Goal: Register for event/course

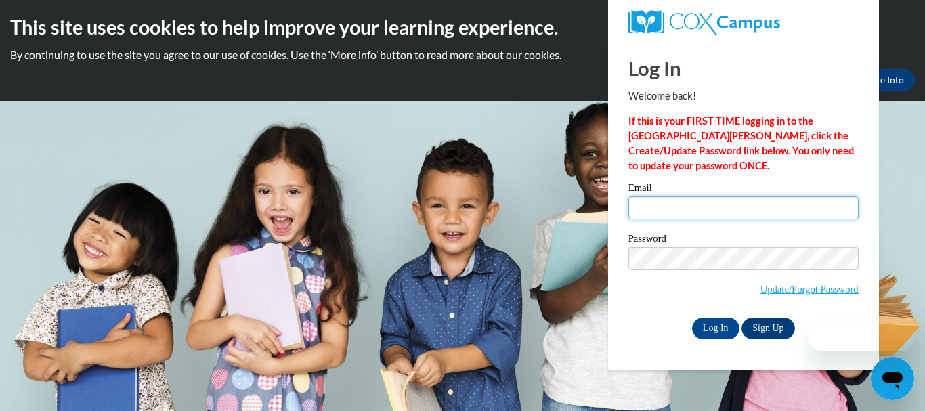
click at [696, 202] on input "Email" at bounding box center [743, 207] width 230 height 23
type input "sjones1080@aol.com"
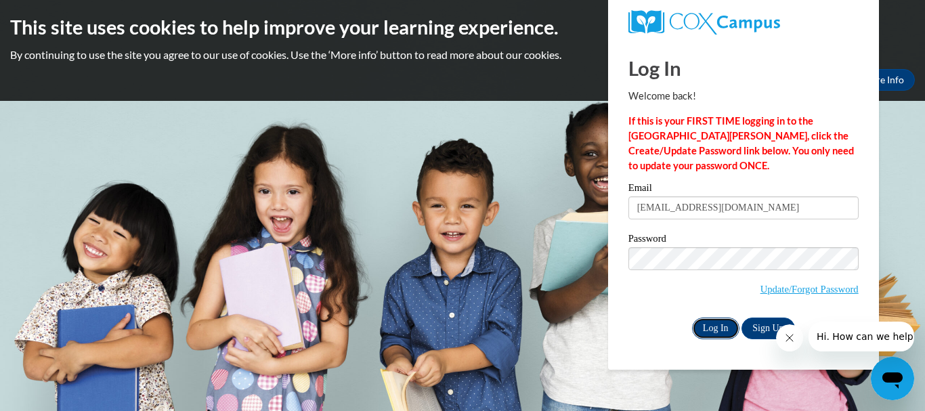
click at [716, 332] on input "Log In" at bounding box center [715, 329] width 47 height 22
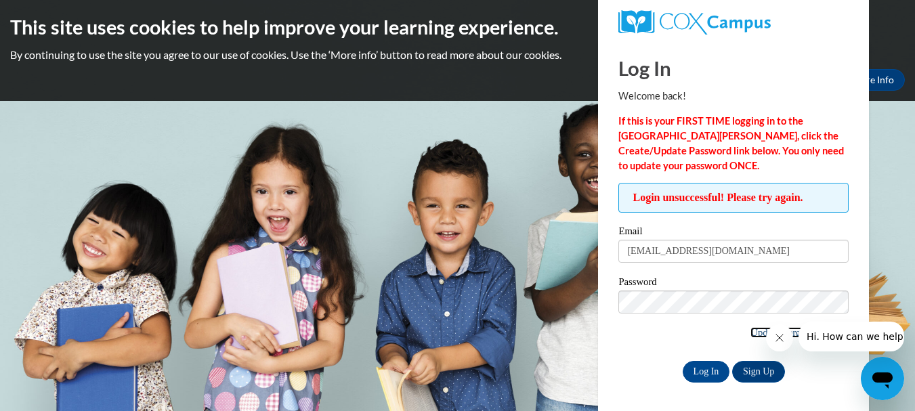
click at [750, 333] on link "Update/Forgot Password" at bounding box center [799, 332] width 98 height 11
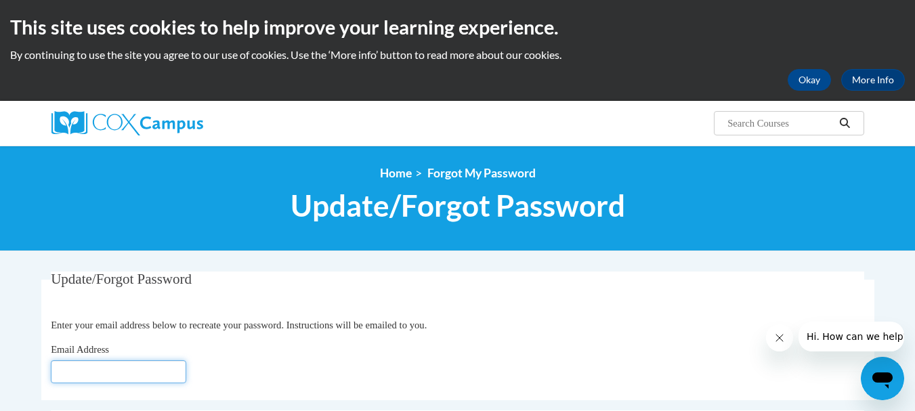
click at [163, 373] on input "Email Address" at bounding box center [118, 371] width 135 height 23
type input "[EMAIL_ADDRESS][DOMAIN_NAME]"
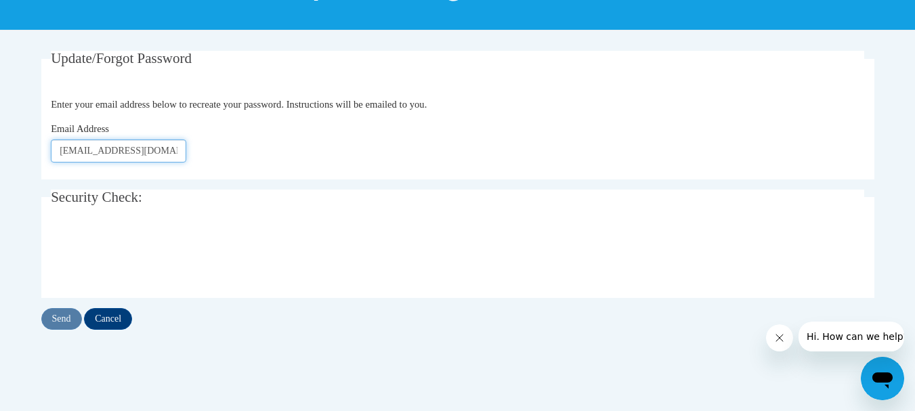
scroll to position [222, 0]
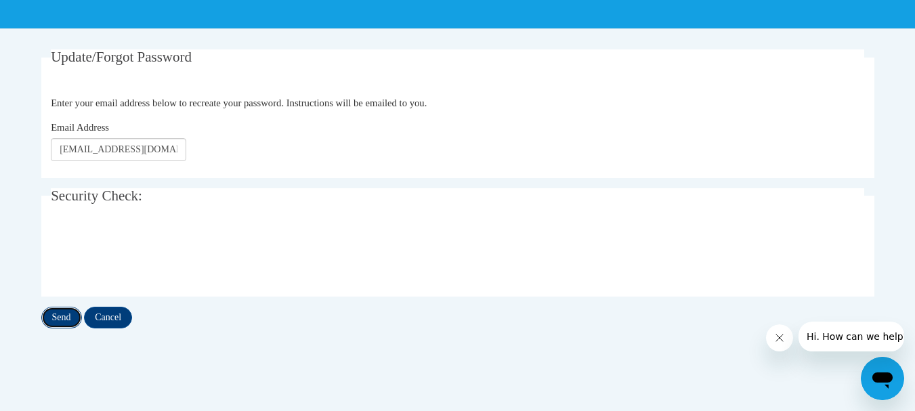
click at [58, 322] on input "Send" at bounding box center [61, 318] width 41 height 22
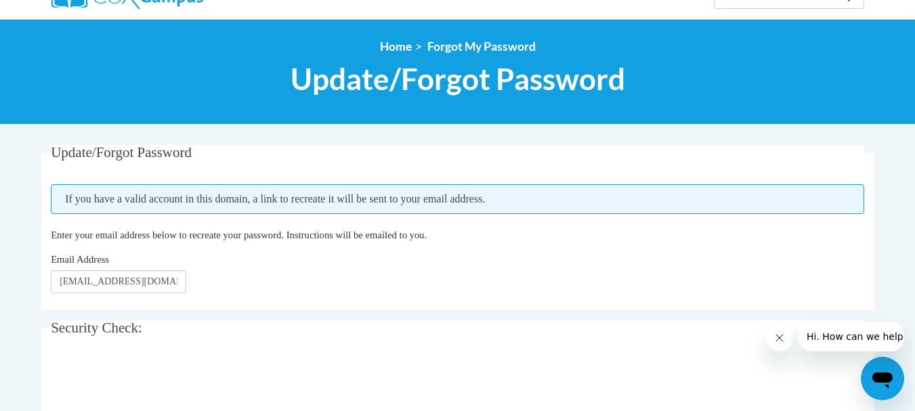
scroll to position [190, 0]
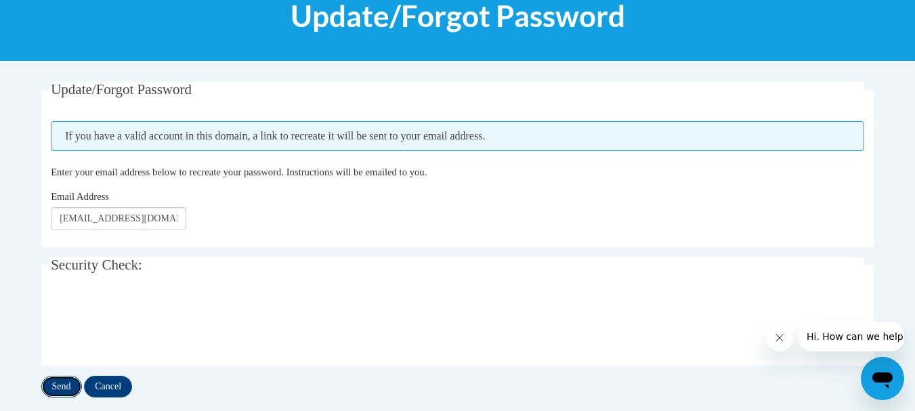
click at [56, 388] on input "Send" at bounding box center [61, 387] width 41 height 22
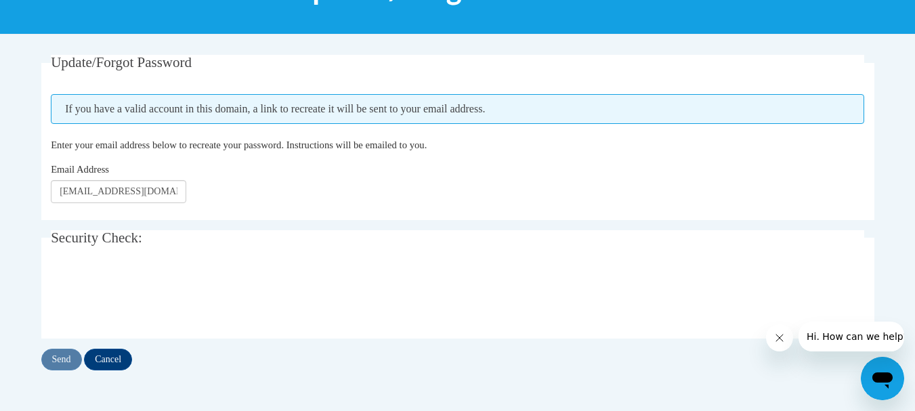
scroll to position [226, 0]
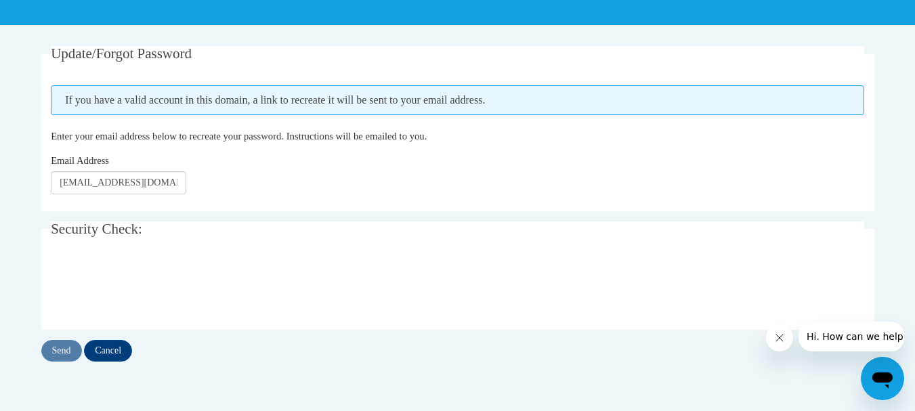
click at [780, 339] on icon "Close message from company" at bounding box center [778, 338] width 11 height 11
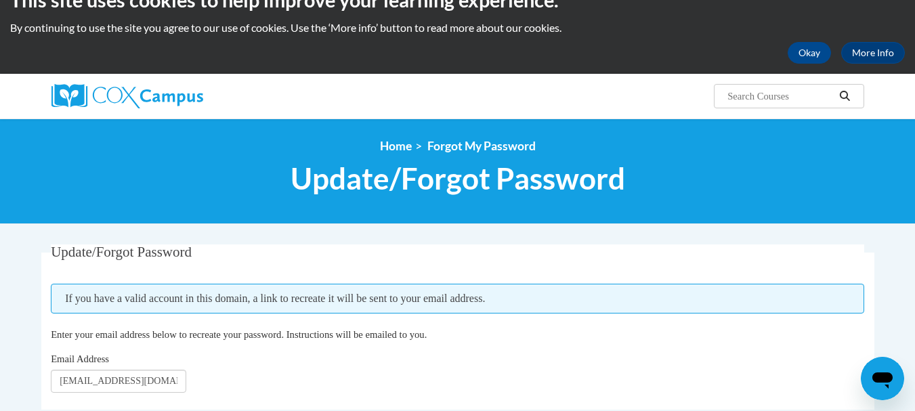
scroll to position [0, 0]
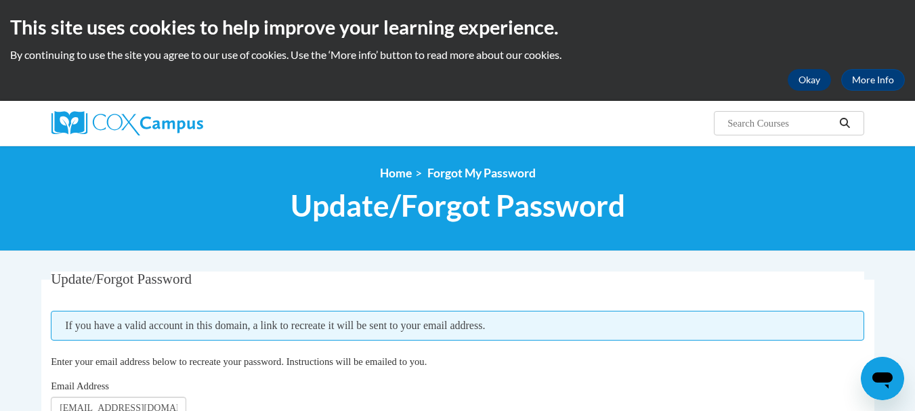
click at [809, 81] on button "Okay" at bounding box center [809, 80] width 43 height 22
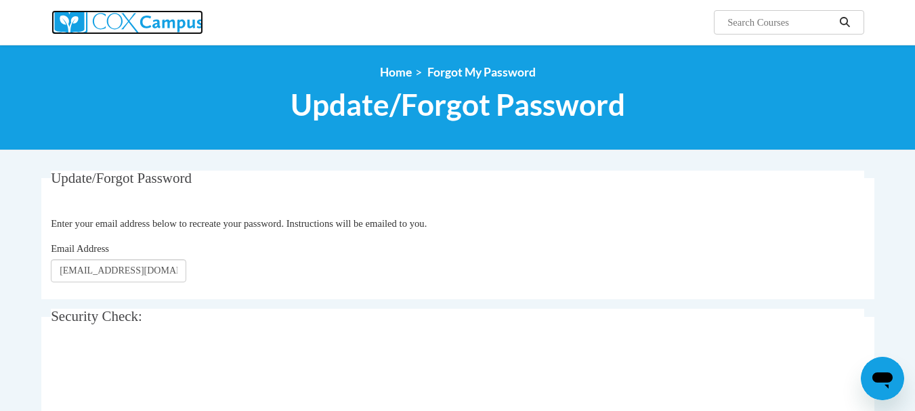
click at [130, 22] on img at bounding box center [127, 22] width 152 height 24
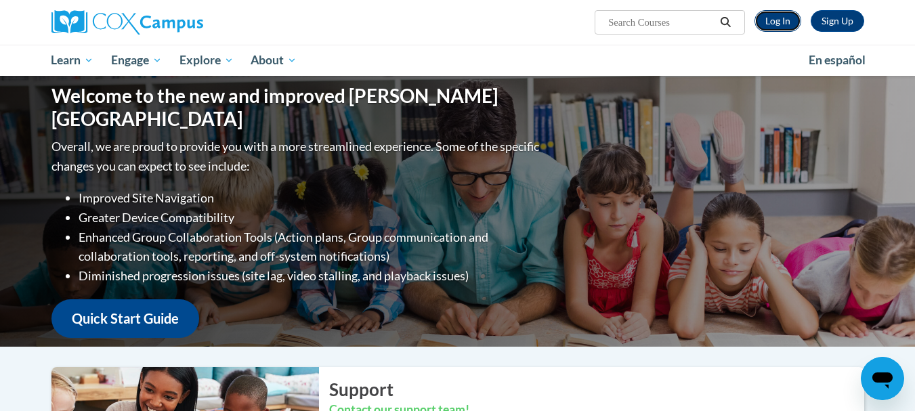
click at [782, 24] on link "Log In" at bounding box center [777, 21] width 47 height 22
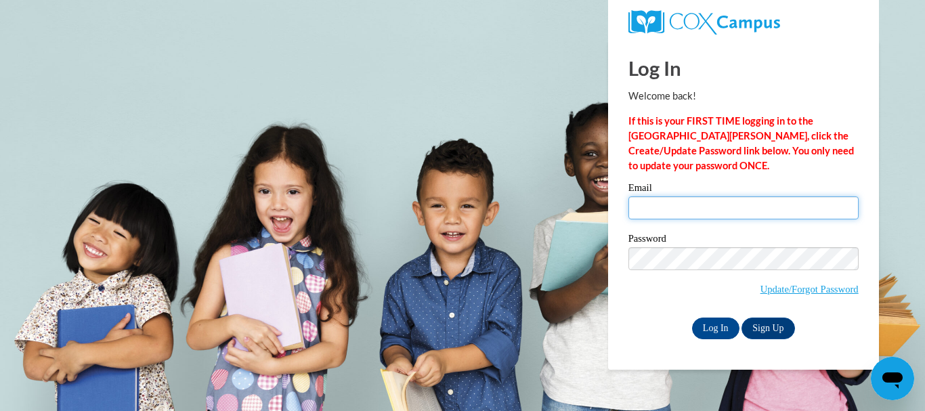
click at [680, 199] on input "Email" at bounding box center [743, 207] width 230 height 23
type input "[EMAIL_ADDRESS][DOMAIN_NAME]"
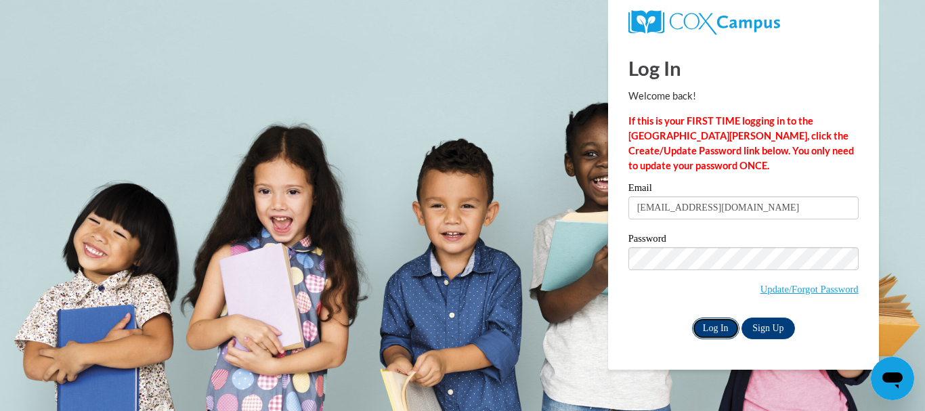
click at [721, 329] on input "Log In" at bounding box center [715, 329] width 47 height 22
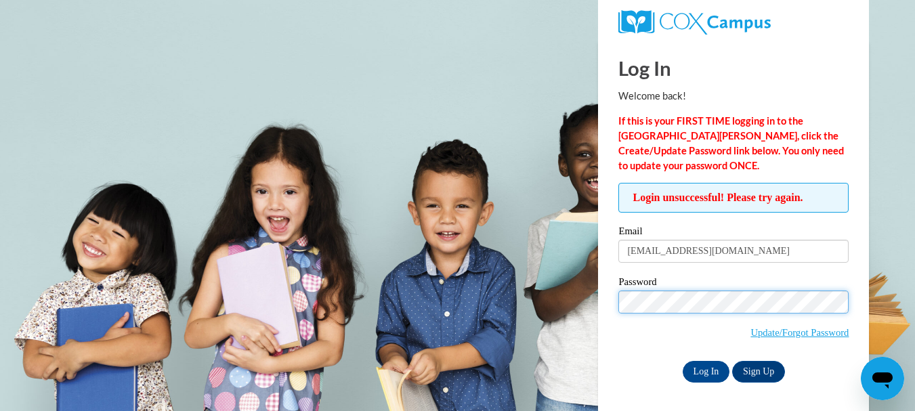
click at [683, 361] on input "Log In" at bounding box center [706, 372] width 47 height 22
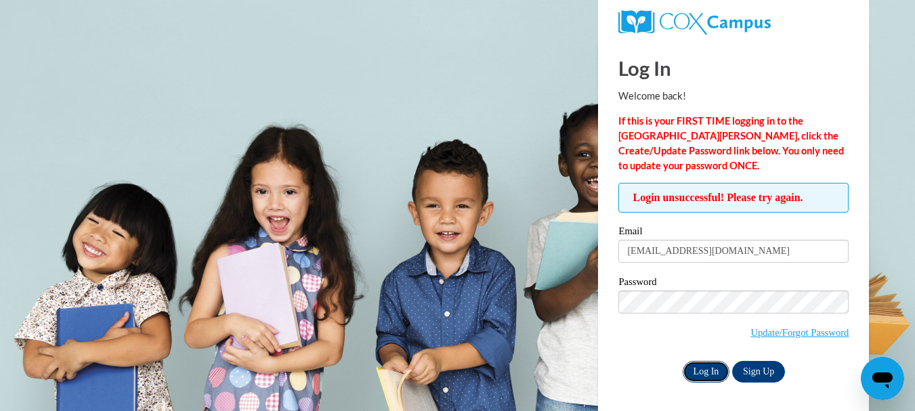
click at [702, 366] on input "Log In" at bounding box center [706, 372] width 47 height 22
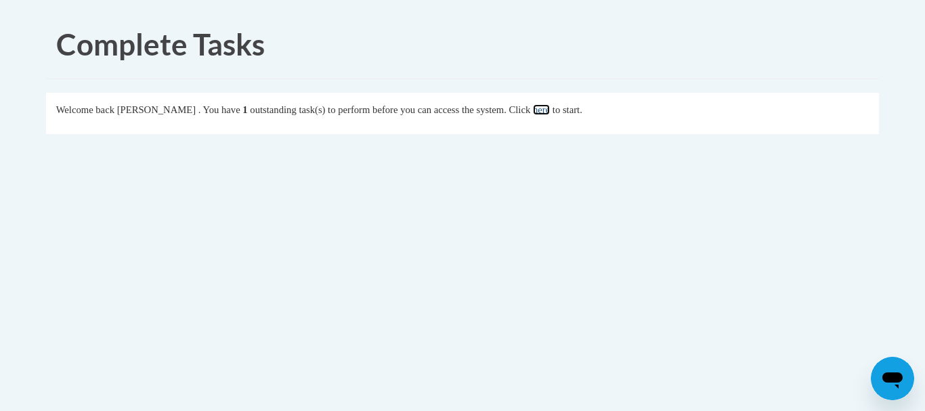
click at [550, 112] on link "here" at bounding box center [541, 109] width 17 height 11
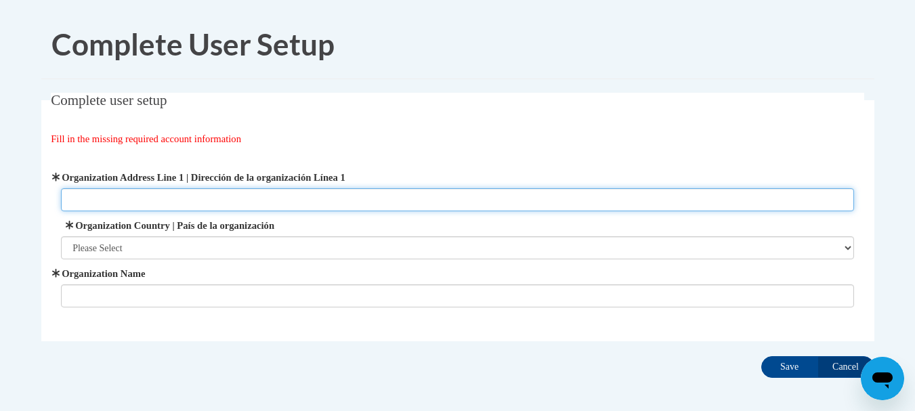
click at [301, 197] on input "Organization Address Line 1 | Dirección de la organización Línea 1" at bounding box center [457, 199] width 793 height 23
type input "[STREET_ADDRESS]"
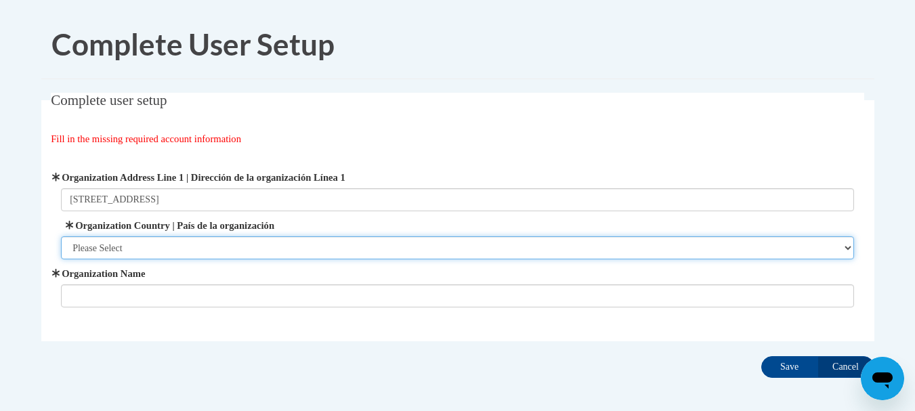
click at [211, 239] on select "Please Select [GEOGRAPHIC_DATA] | [GEOGRAPHIC_DATA] Outside of [GEOGRAPHIC_DATA…" at bounding box center [457, 247] width 793 height 23
select select "ad49bcad-a171-4b2e-b99c-48b446064914"
click at [61, 236] on select "Please Select [GEOGRAPHIC_DATA] | [GEOGRAPHIC_DATA] Outside of [GEOGRAPHIC_DATA…" at bounding box center [457, 247] width 793 height 23
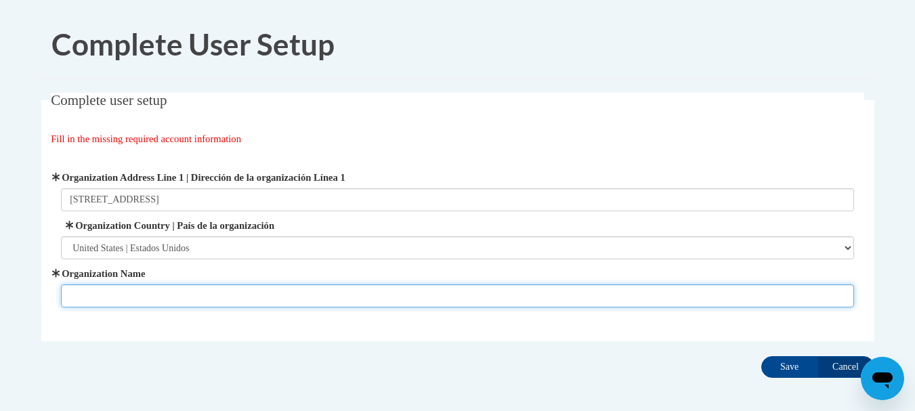
click at [154, 298] on input "Organization Name" at bounding box center [457, 295] width 793 height 23
type input "Chapel Hill Academy"
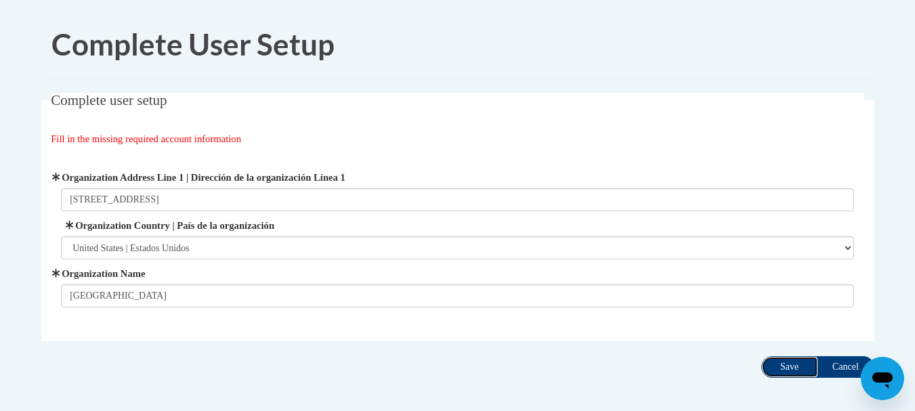
click at [794, 364] on input "Save" at bounding box center [789, 367] width 57 height 22
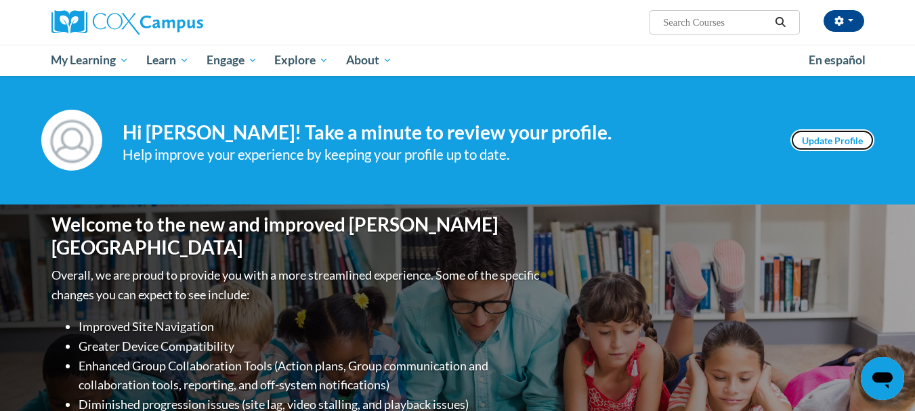
click at [844, 144] on link "Update Profile" at bounding box center [832, 140] width 84 height 22
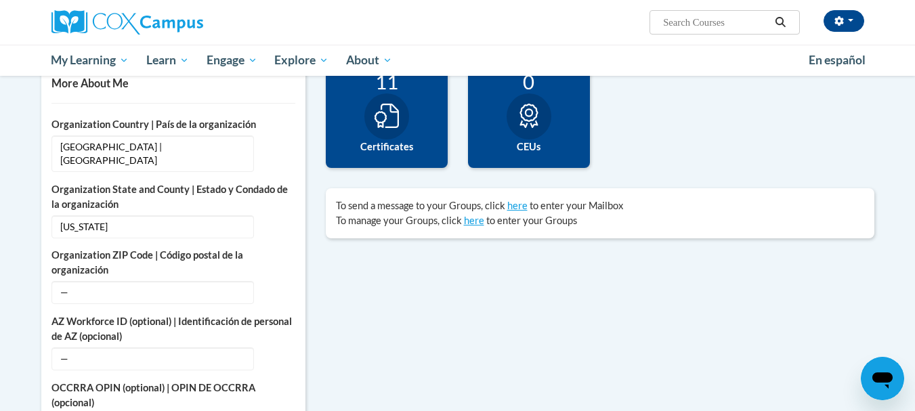
scroll to position [333, 0]
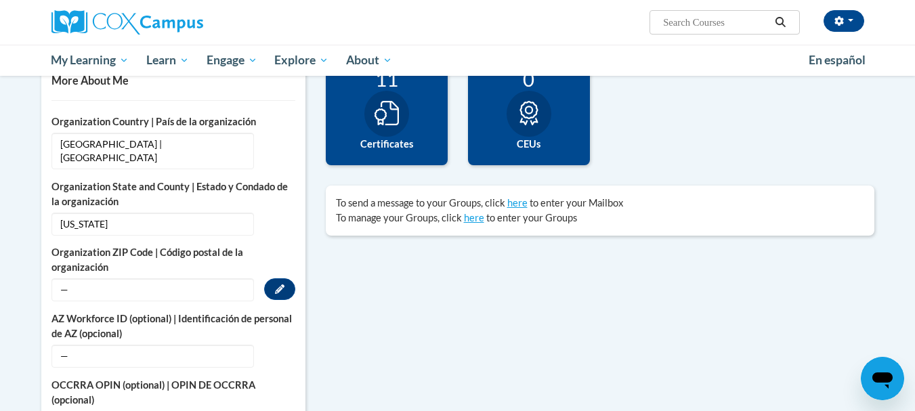
click at [80, 279] on span "—" at bounding box center [152, 289] width 202 height 23
click at [127, 278] on span "—" at bounding box center [152, 289] width 202 height 23
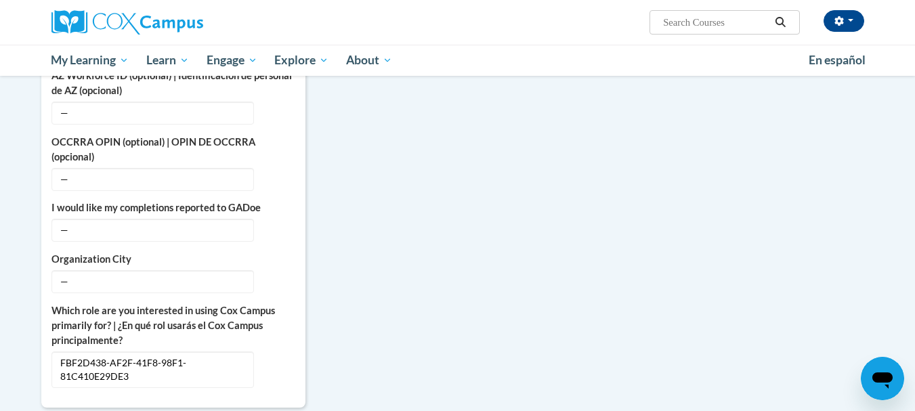
scroll to position [576, 0]
click at [121, 220] on span "—" at bounding box center [152, 229] width 202 height 23
click at [281, 224] on icon "Custom profile fields" at bounding box center [279, 228] width 9 height 9
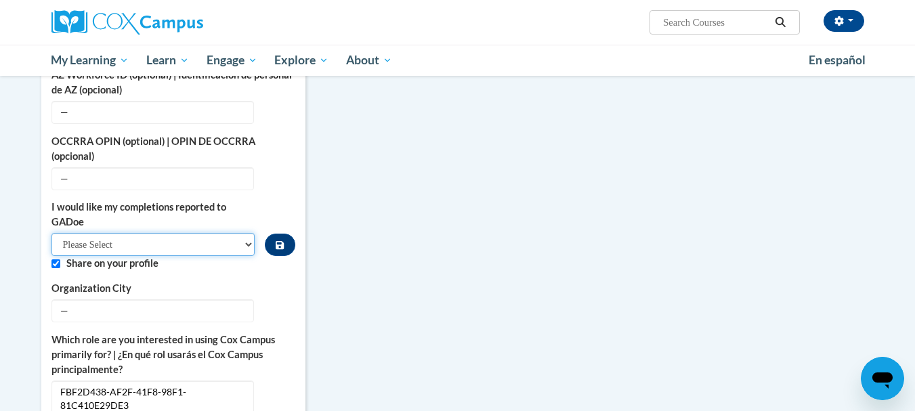
click at [236, 234] on select "Please Select Yes No" at bounding box center [153, 244] width 204 height 23
select select "603ba6f8-c7dd-435b-84cd-d4c8cfb77024"
click at [51, 233] on select "Please Select Yes No" at bounding box center [153, 244] width 204 height 23
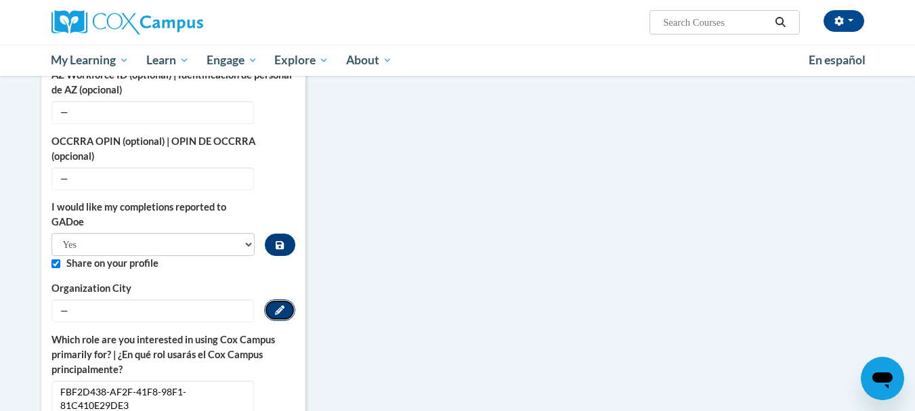
click at [283, 301] on button "Edit" at bounding box center [279, 310] width 31 height 22
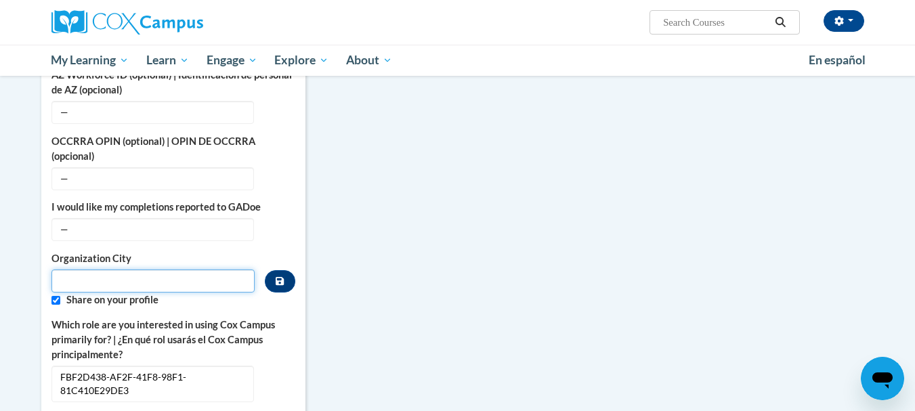
click at [104, 270] on input "Metadata input" at bounding box center [153, 281] width 204 height 23
type input "Douglasville"
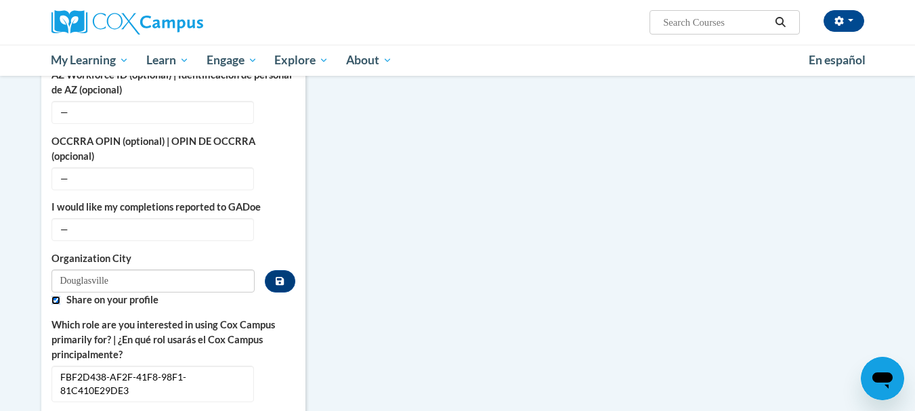
click at [52, 296] on input "Custom profile fields" at bounding box center [55, 300] width 9 height 9
checkbox input "false"
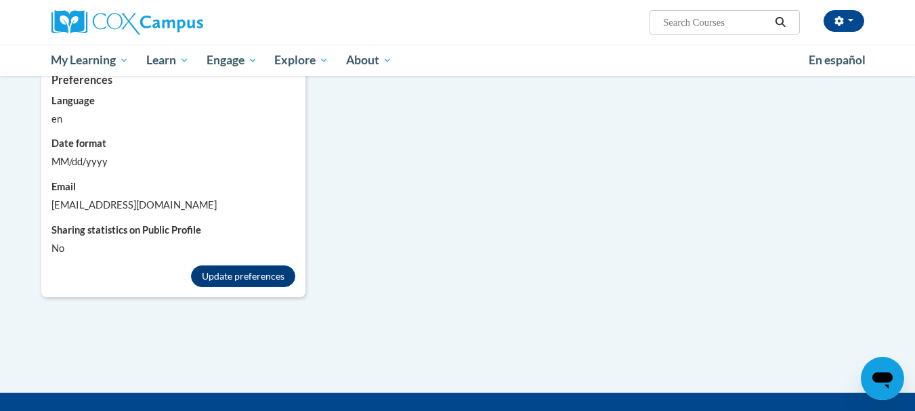
scroll to position [951, 0]
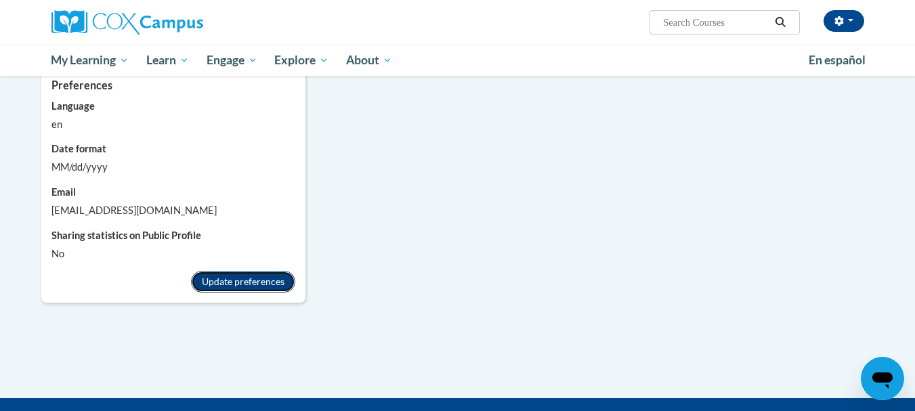
click at [249, 271] on button "Update preferences" at bounding box center [243, 282] width 104 height 22
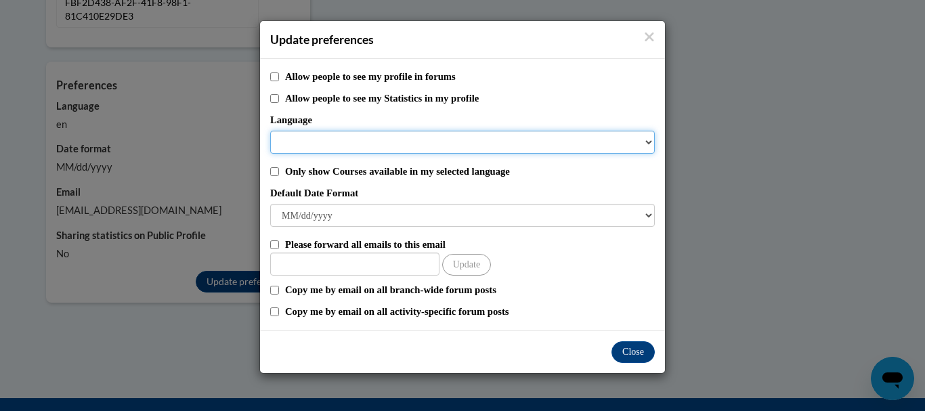
click at [532, 135] on select "Language" at bounding box center [462, 142] width 385 height 23
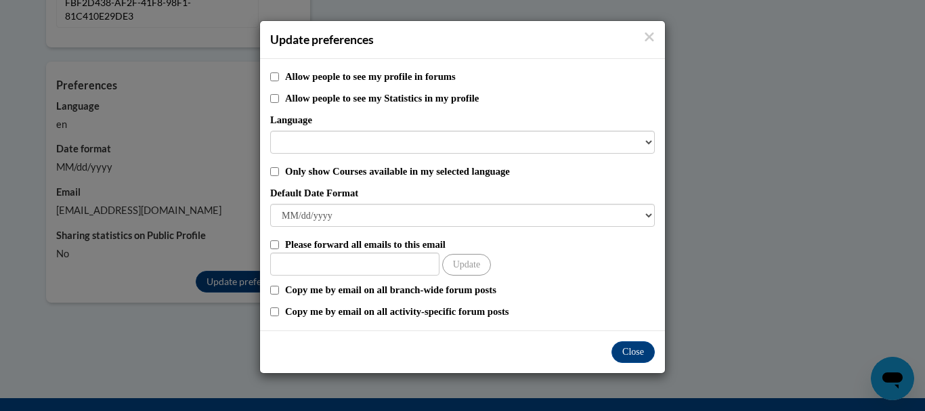
click at [367, 173] on label "Only show Courses available in my selected language" at bounding box center [470, 171] width 370 height 15
click at [279, 173] on input "Only show Courses available in my selected language" at bounding box center [274, 171] width 9 height 9
checkbox input "true"
click at [624, 344] on button "Close" at bounding box center [633, 352] width 43 height 22
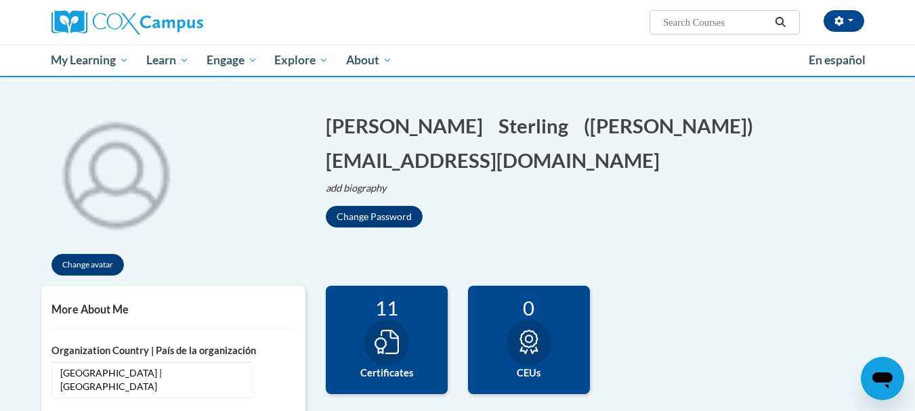
scroll to position [0, 0]
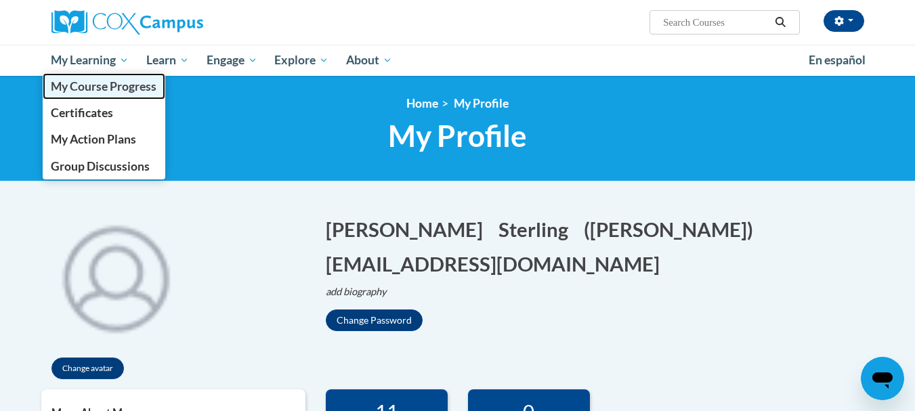
click at [85, 91] on span "My Course Progress" at bounding box center [104, 86] width 106 height 14
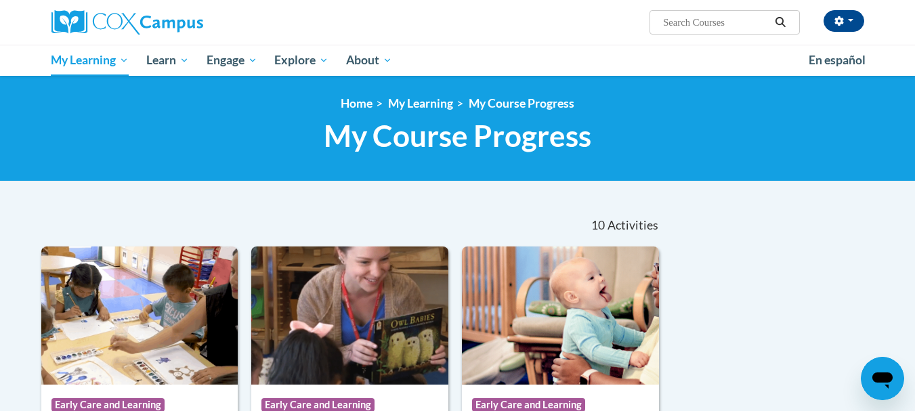
click at [27, 150] on div "<en>Home</en><fr>Accueil</fr><de>Zuhause</de><it>Casa</it><es>Casa</es><pt>Casa…" at bounding box center [457, 129] width 915 height 106
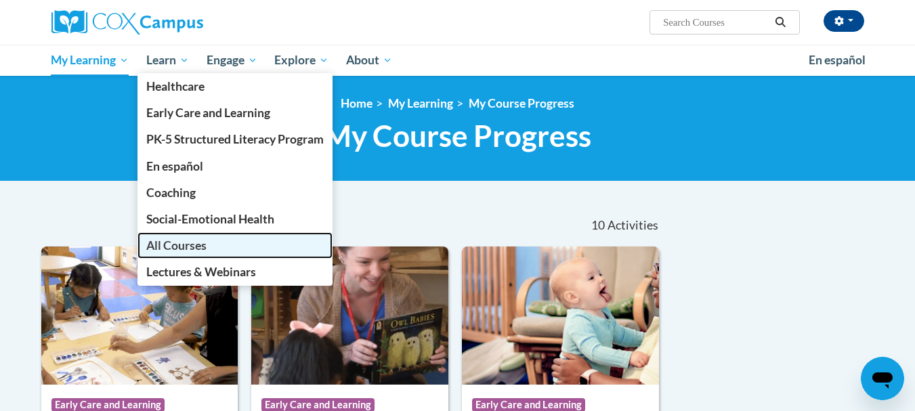
click at [173, 247] on span "All Courses" at bounding box center [176, 245] width 60 height 14
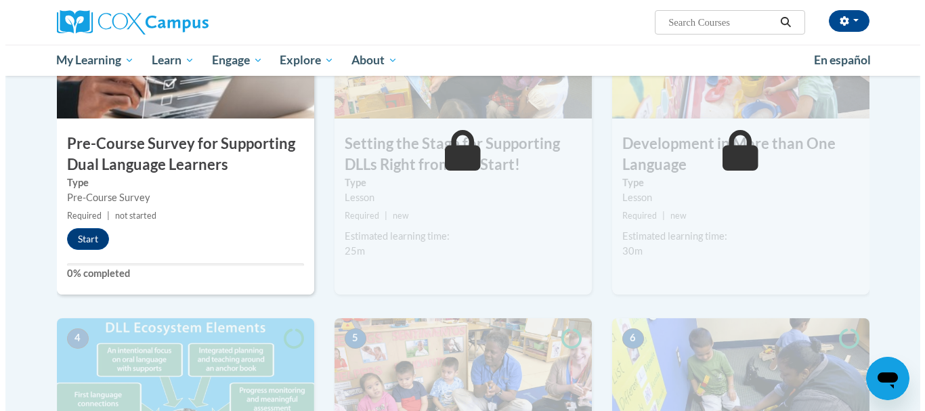
scroll to position [426, 0]
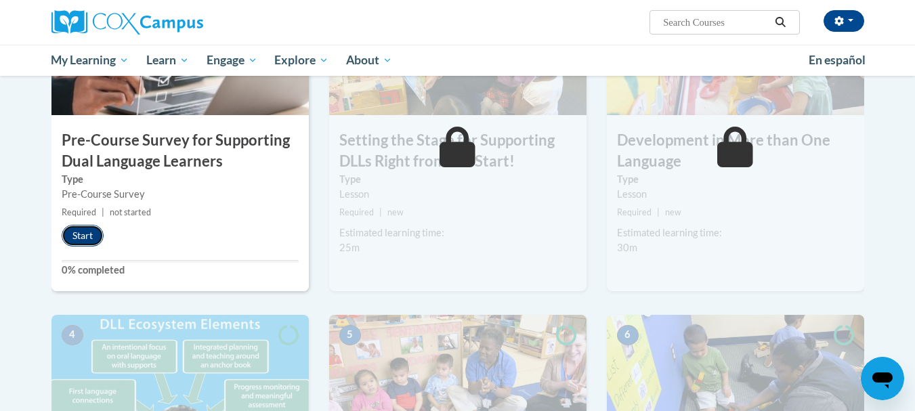
click at [75, 236] on button "Start" at bounding box center [83, 236] width 42 height 22
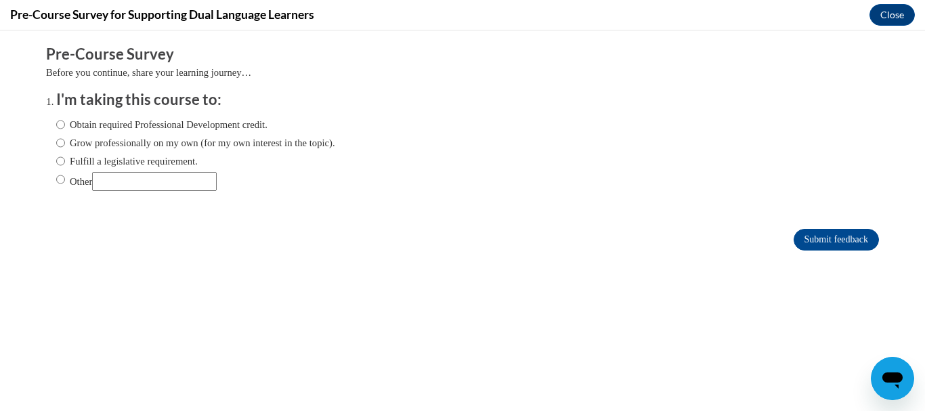
scroll to position [0, 0]
click at [56, 127] on input "Obtain required Professional Development credit." at bounding box center [60, 124] width 9 height 15
radio input "true"
click at [56, 145] on input "Grow professionally on my own (for my own interest in the topic)." at bounding box center [60, 142] width 9 height 15
radio input "true"
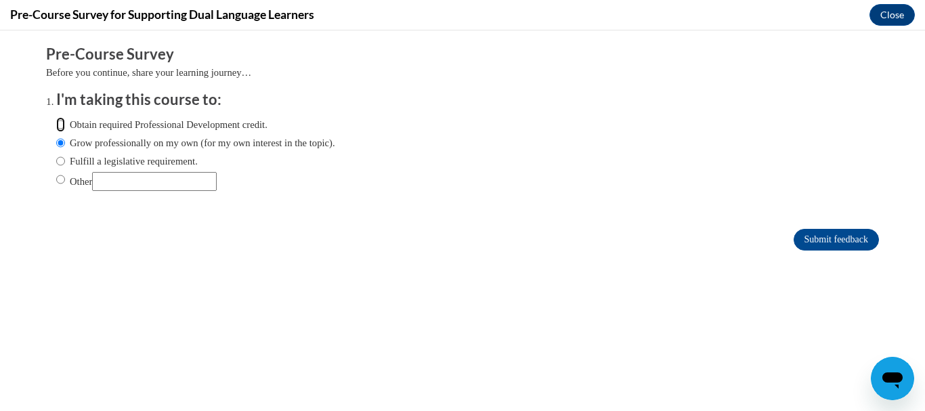
click at [56, 128] on input "Obtain required Professional Development credit." at bounding box center [60, 124] width 9 height 15
radio input "true"
click at [833, 241] on input "Submit feedback" at bounding box center [836, 240] width 85 height 22
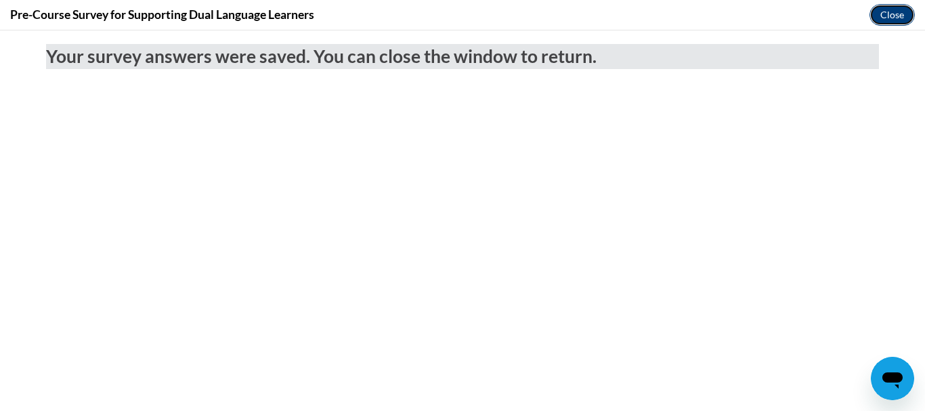
click at [897, 12] on button "Close" at bounding box center [892, 15] width 45 height 22
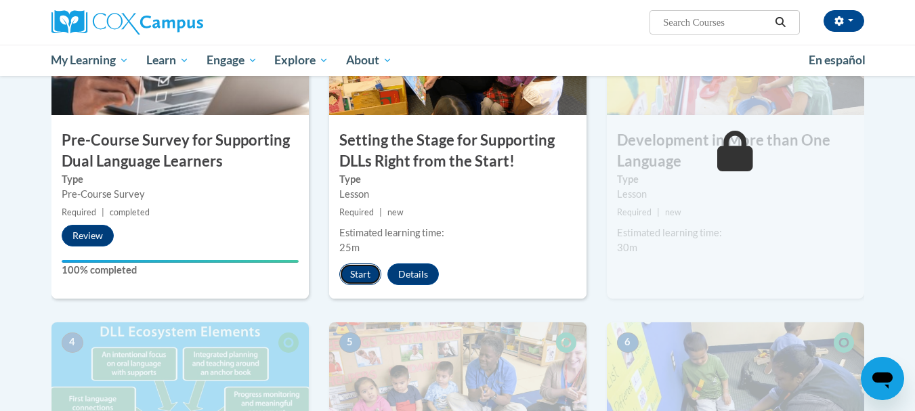
click at [370, 271] on button "Start" at bounding box center [360, 274] width 42 height 22
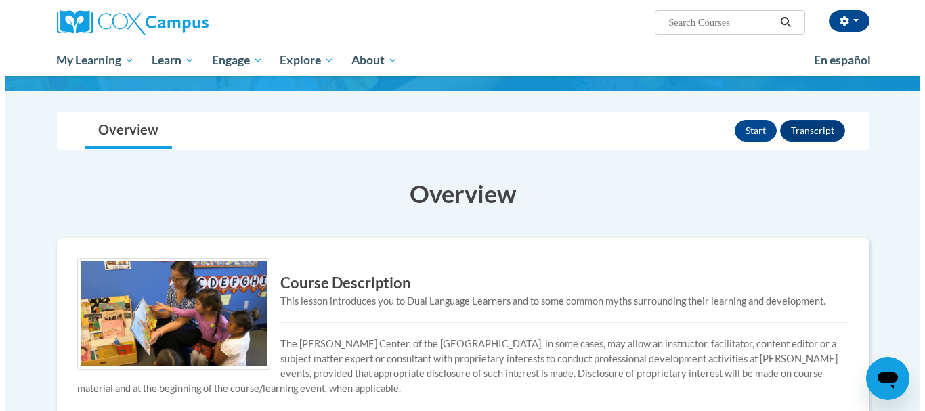
scroll to position [90, 0]
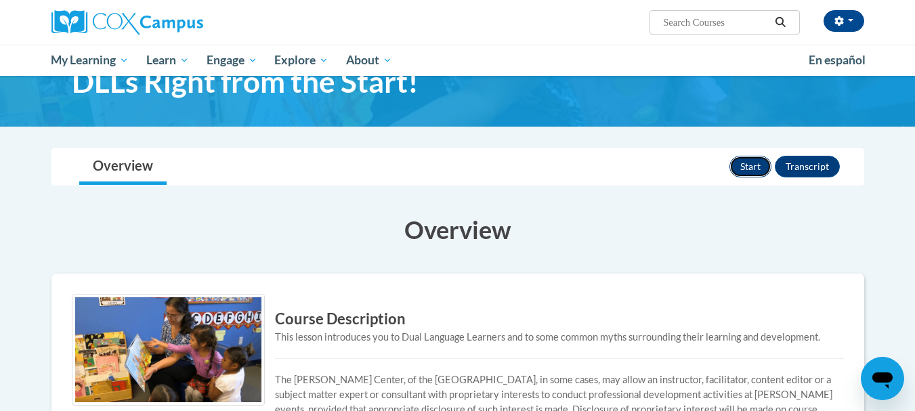
click at [742, 168] on button "Start" at bounding box center [750, 167] width 42 height 22
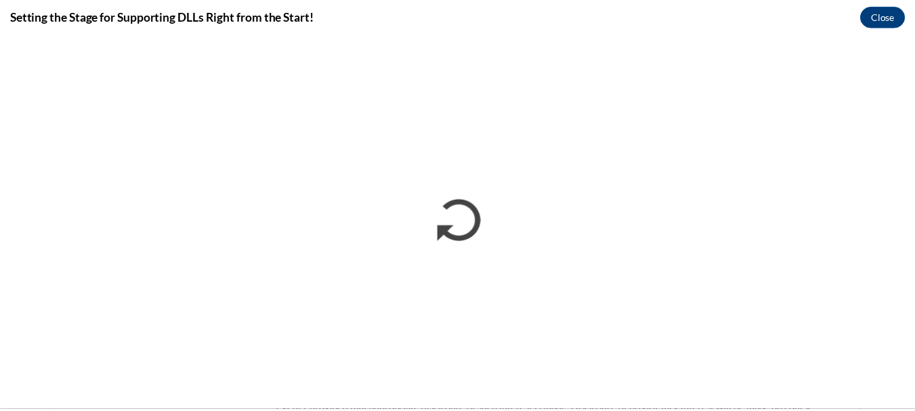
scroll to position [0, 0]
